Goal: Communication & Community: Answer question/provide support

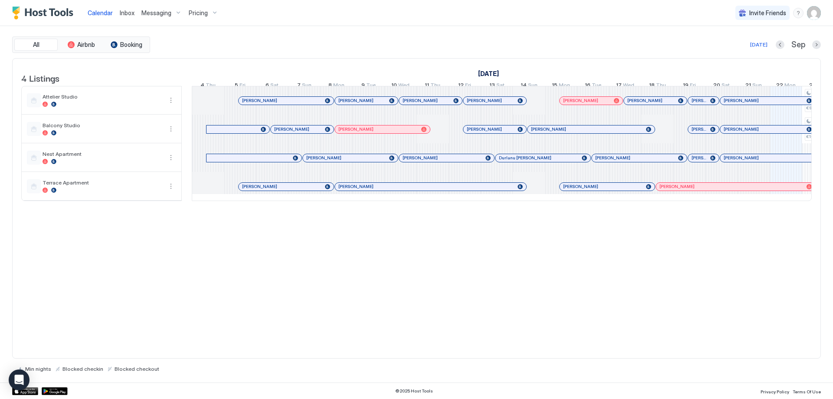
scroll to position [0, 482]
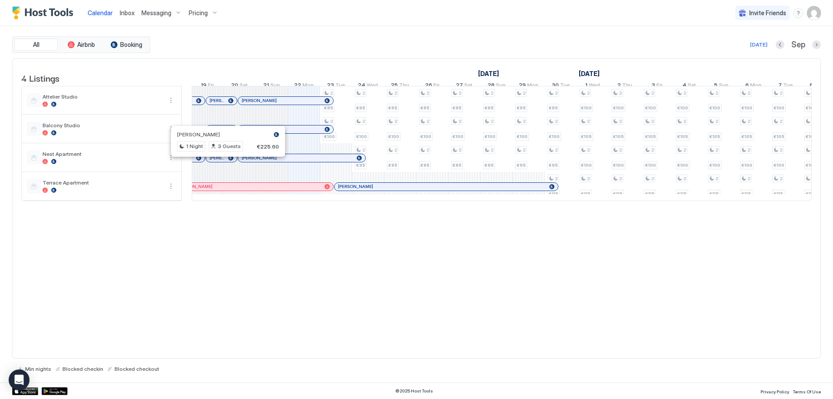
click at [226, 161] on div at bounding box center [225, 157] width 7 height 7
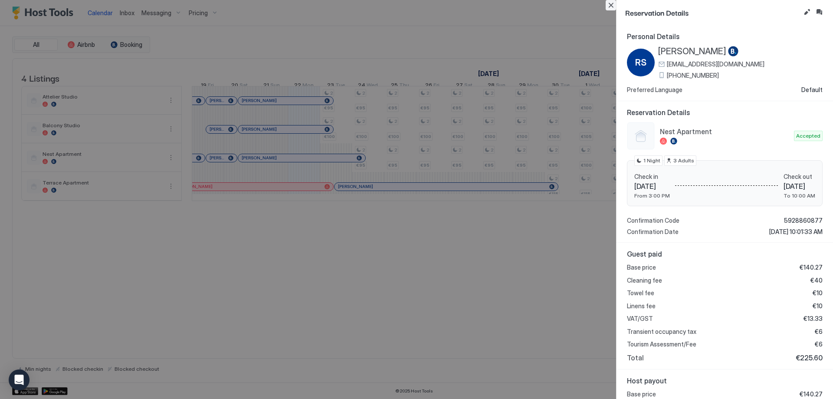
click at [611, 5] on button "Close" at bounding box center [611, 5] width 10 height 10
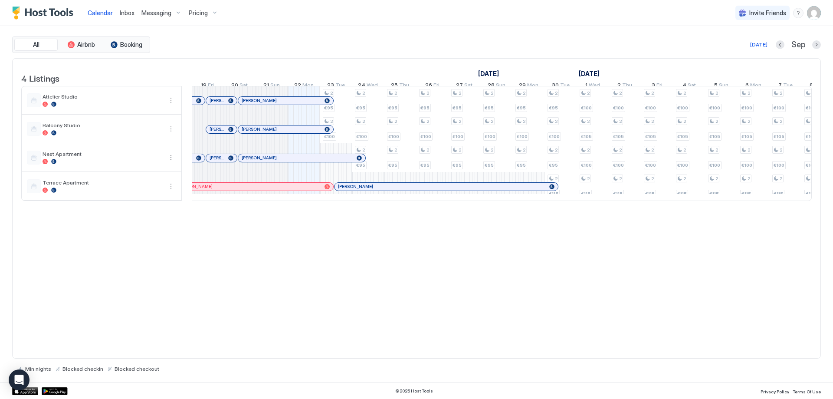
click at [125, 16] on link "Inbox" at bounding box center [127, 12] width 15 height 9
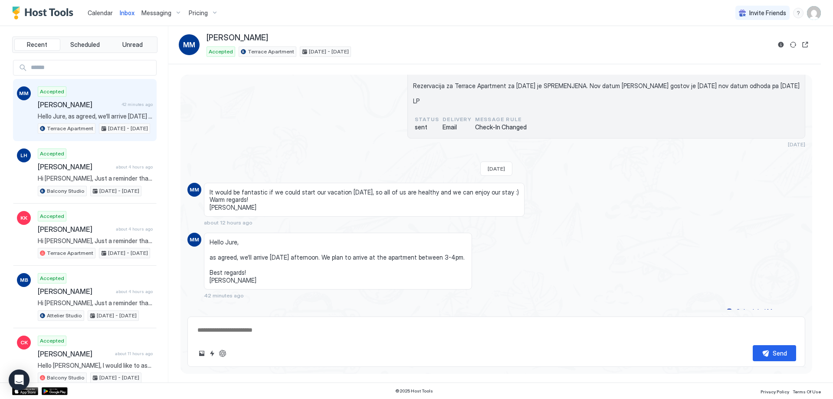
scroll to position [1882, 0]
click at [359, 341] on div "Send" at bounding box center [496, 341] width 618 height 50
click at [356, 338] on div "Send" at bounding box center [496, 341] width 618 height 50
click at [357, 338] on textarea at bounding box center [497, 330] width 600 height 16
type textarea "*"
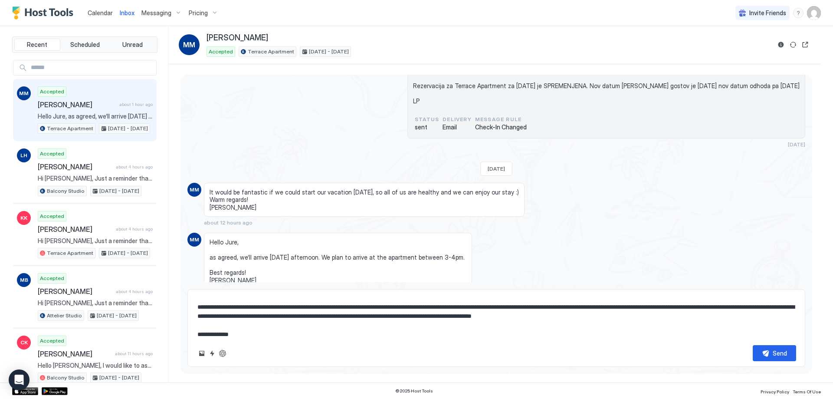
scroll to position [23, 0]
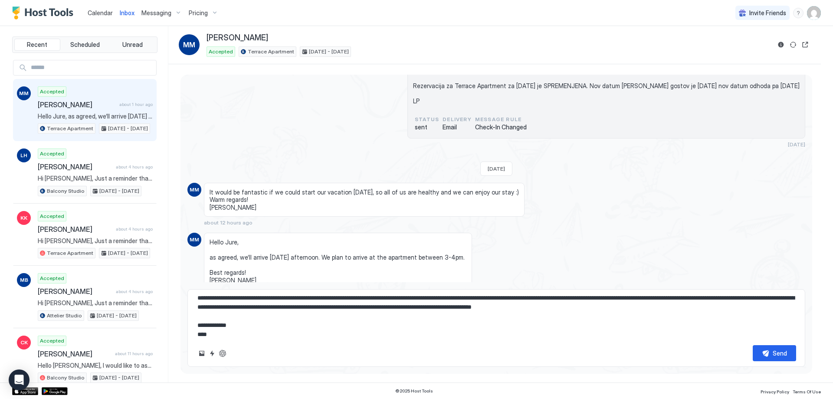
click at [664, 307] on textarea "**********" at bounding box center [497, 316] width 600 height 43
click at [717, 309] on textarea "**********" at bounding box center [497, 316] width 600 height 43
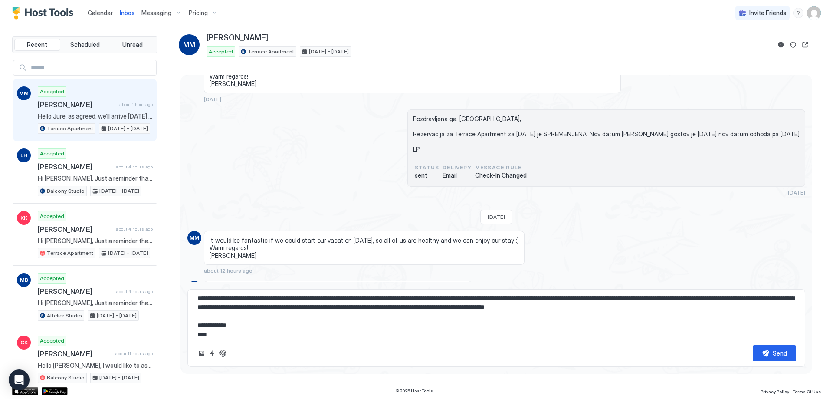
scroll to position [2033, 0]
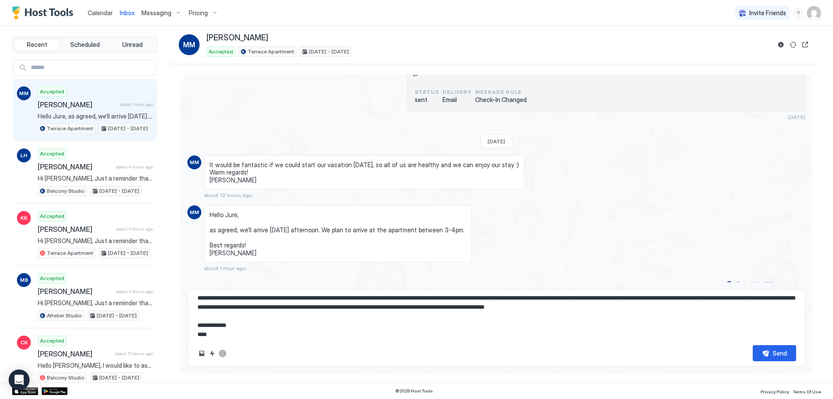
type textarea "**********"
click at [764, 352] on button "Send" at bounding box center [774, 353] width 43 height 16
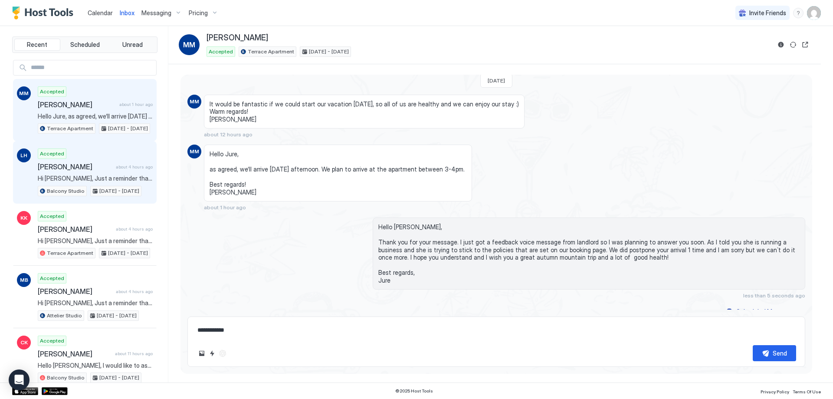
click at [121, 158] on div "Accepted Lowie Huyghe about 4 hours ago Hi Lowie, Just a reminder that your che…" at bounding box center [95, 172] width 115 height 48
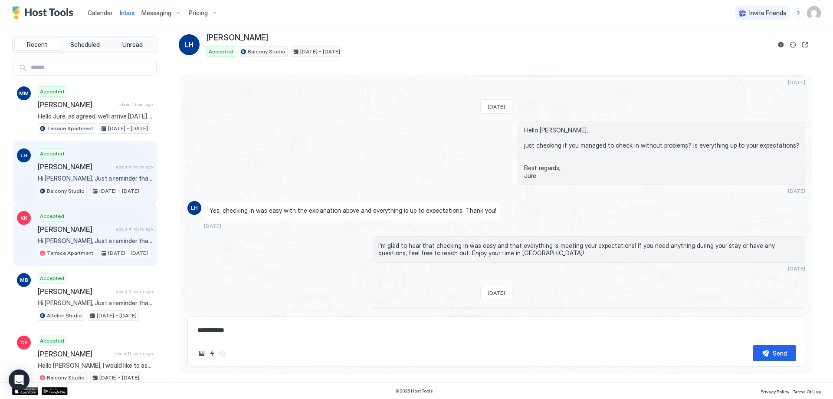
scroll to position [1235, 0]
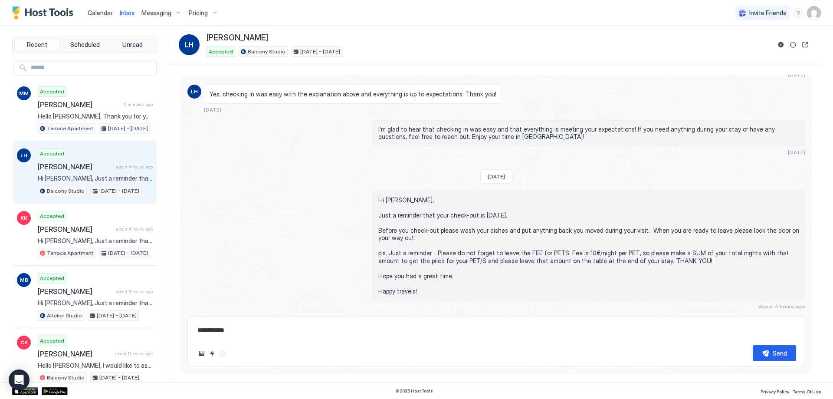
drag, startPoint x: 344, startPoint y: 28, endPoint x: 336, endPoint y: 28, distance: 7.8
click at [344, 28] on div "Inbox LH Lowie Huyghe Accepted Balcony Studio Sep 20 - 23, 2025" at bounding box center [494, 45] width 652 height 38
click at [108, 13] on span "Calendar" at bounding box center [100, 12] width 25 height 7
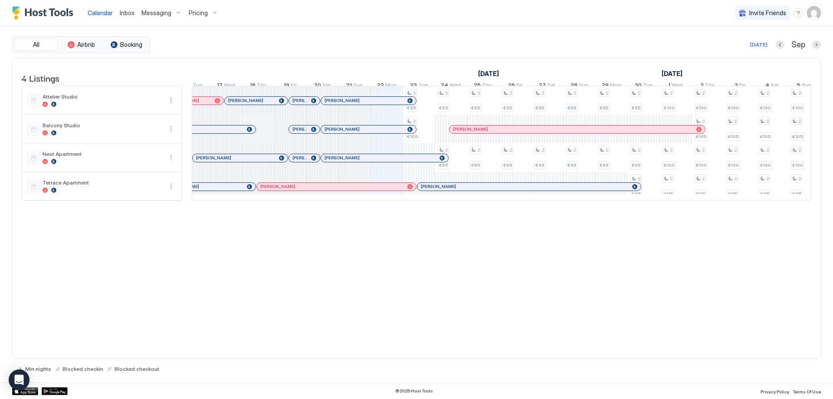
click at [553, 255] on div "4 Listings September 2025 October 2025 November 2025 7 Sun 8 Mon 9 Tue 10 Wed 1…" at bounding box center [416, 208] width 809 height 301
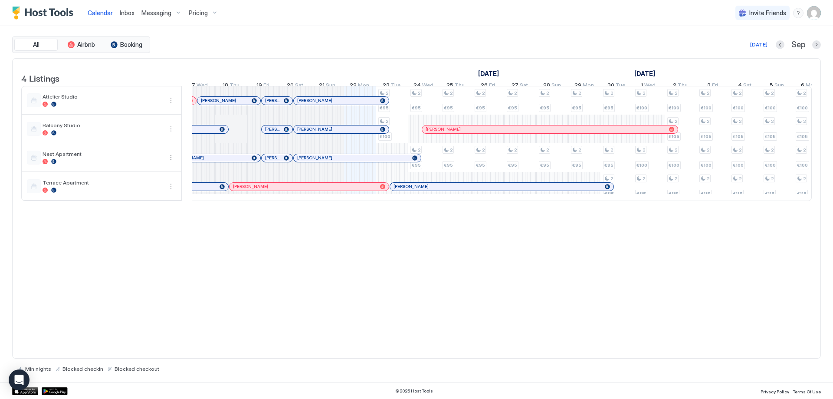
click at [289, 262] on div "4 Listings September 2025 October 2025 November 2025 7 Sun 8 Mon 9 Tue 10 Wed 1…" at bounding box center [416, 208] width 809 height 301
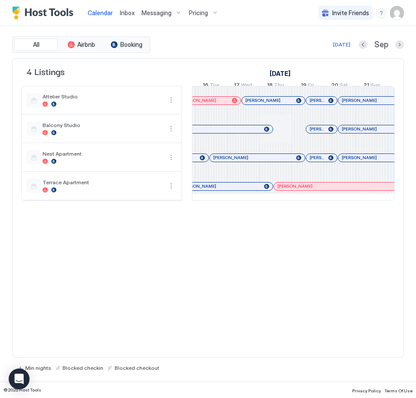
scroll to position [0, 312]
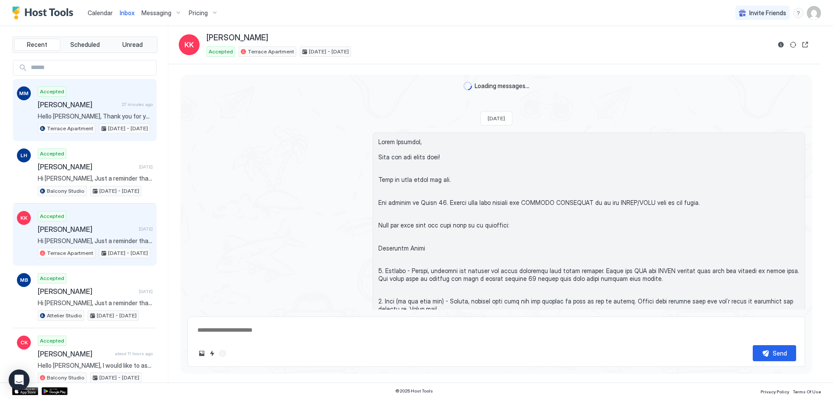
scroll to position [1436, 0]
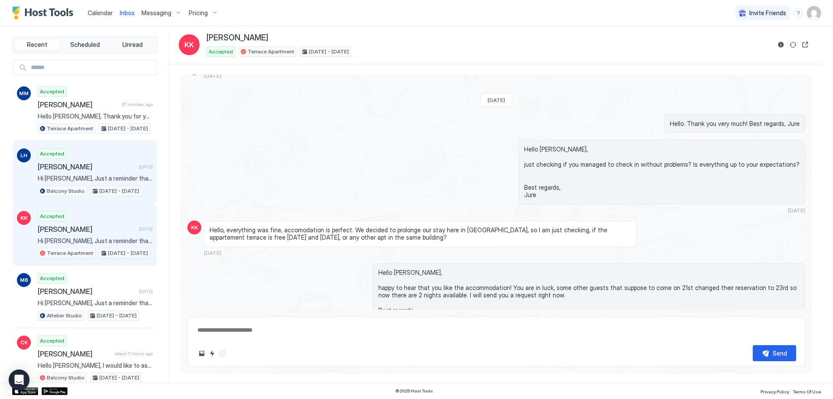
click at [98, 164] on span "[PERSON_NAME]" at bounding box center [87, 166] width 98 height 9
type textarea "*"
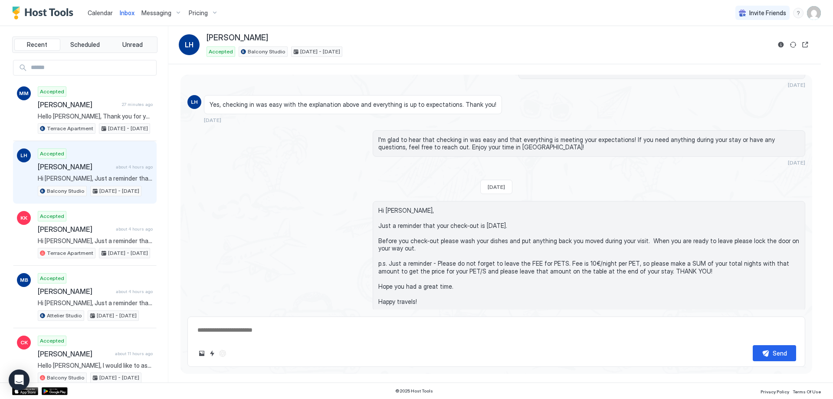
scroll to position [1206, 0]
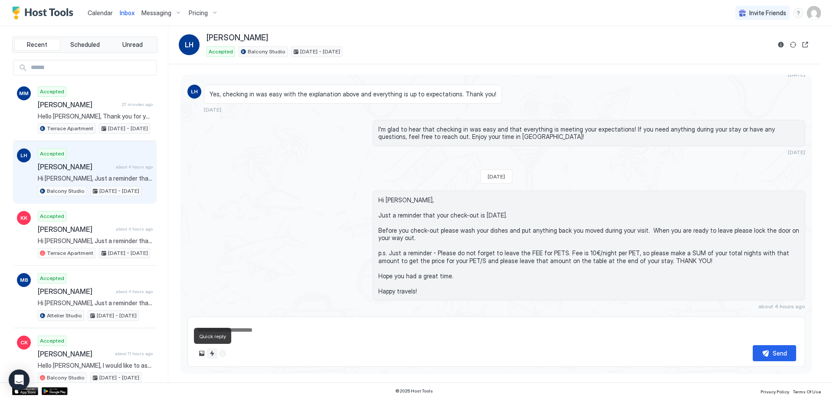
click at [215, 354] on button "Quick reply" at bounding box center [212, 353] width 10 height 10
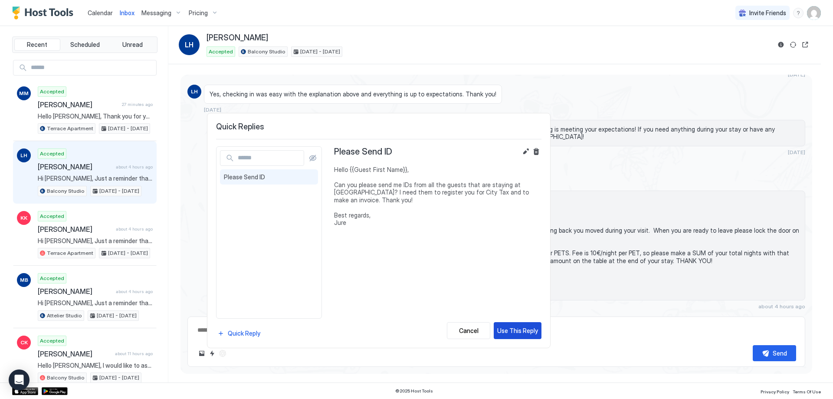
click at [505, 328] on div "Use This Reply" at bounding box center [517, 330] width 41 height 9
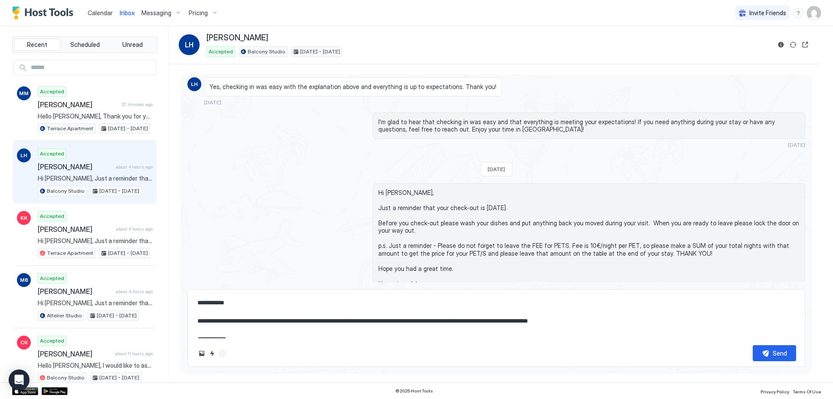
scroll to position [18, 0]
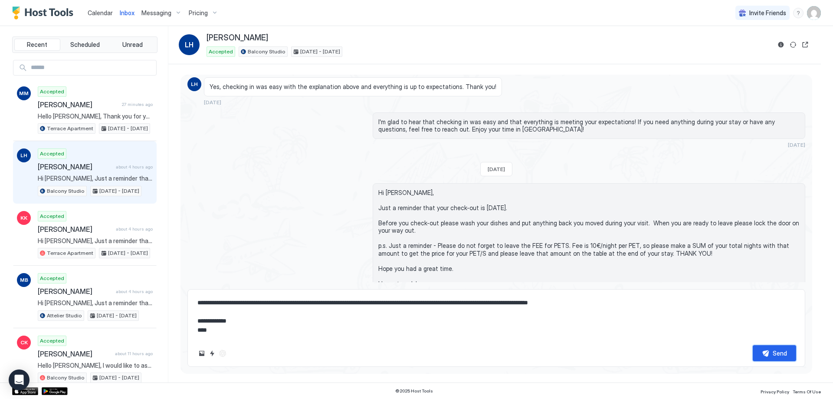
click at [767, 352] on button "Send" at bounding box center [774, 353] width 43 height 16
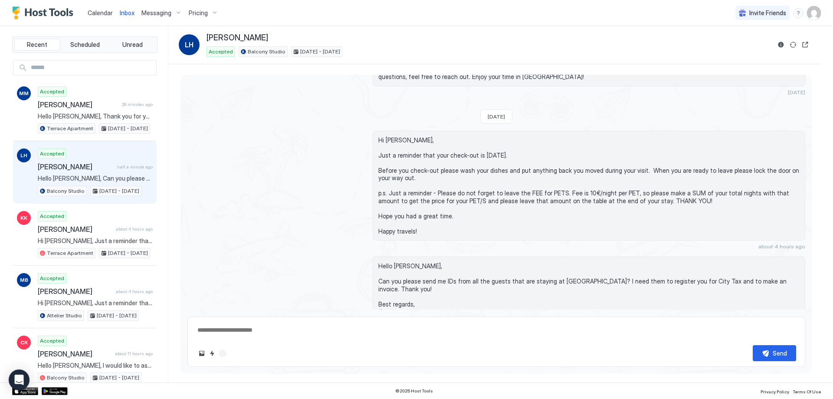
scroll to position [1279, 0]
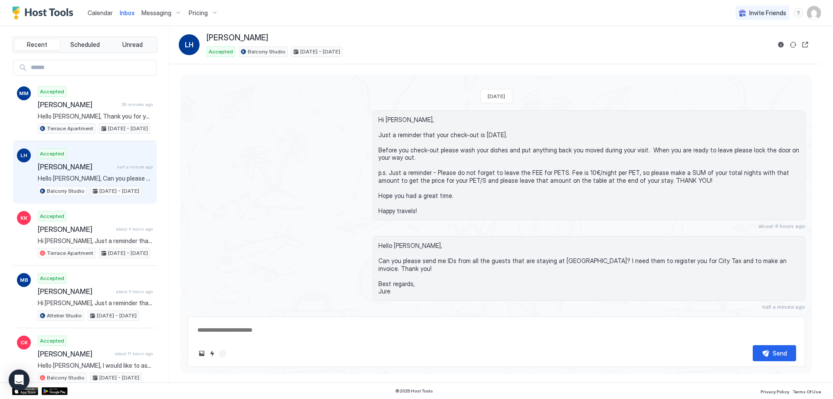
click at [159, 16] on span "Messaging" at bounding box center [156, 13] width 30 height 8
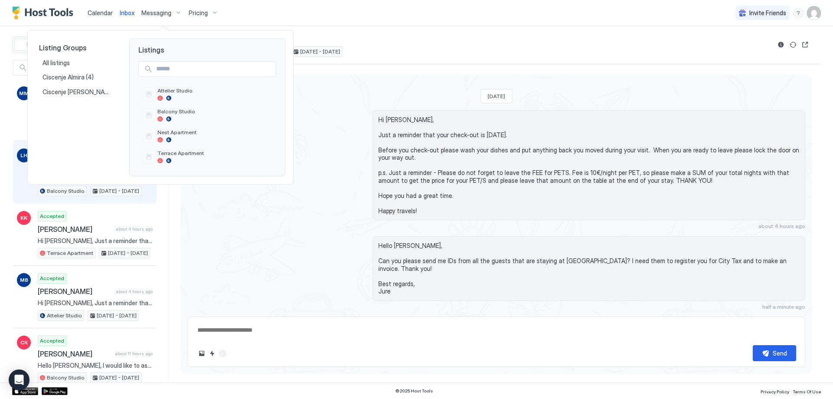
click at [152, 13] on div at bounding box center [416, 199] width 833 height 399
